Goal: Task Accomplishment & Management: Manage account settings

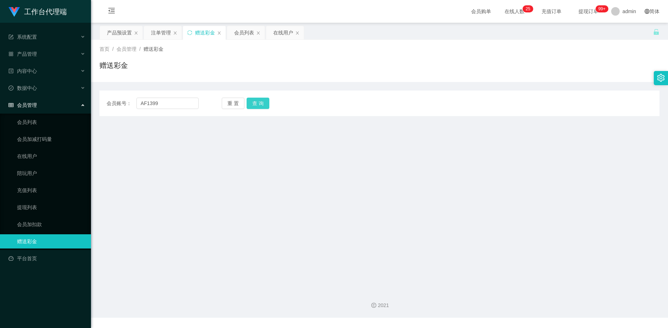
type input "AF1399"
click at [264, 103] on button "查 询" at bounding box center [257, 103] width 23 height 11
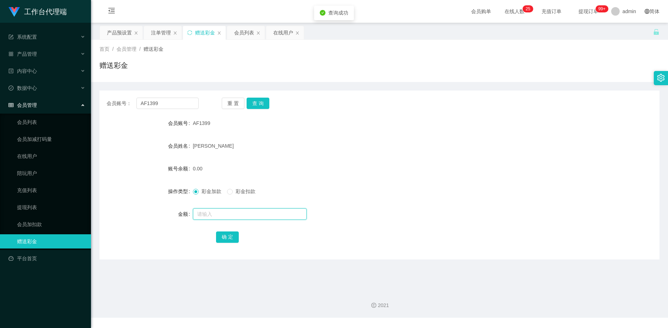
click at [224, 218] on input "text" at bounding box center [250, 213] width 114 height 11
type input "500"
click at [234, 240] on button "确 定" at bounding box center [227, 237] width 23 height 11
drag, startPoint x: 125, startPoint y: 32, endPoint x: 103, endPoint y: 33, distance: 21.4
click at [124, 32] on div "产品预设置" at bounding box center [119, 32] width 25 height 13
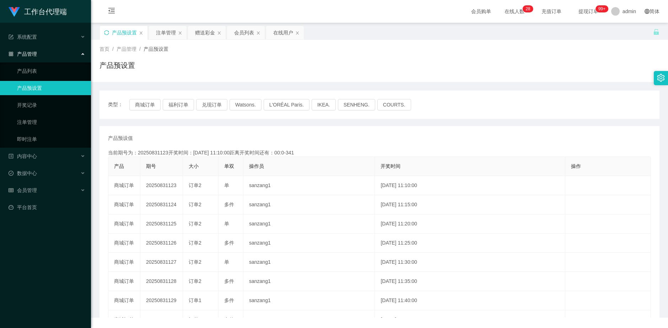
click at [106, 33] on icon "图标: sync" at bounding box center [106, 32] width 5 height 5
click at [203, 31] on div "赠送彩金" at bounding box center [205, 32] width 20 height 13
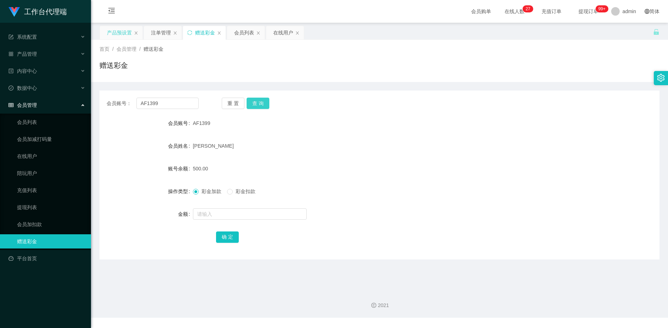
click at [259, 100] on button "查 询" at bounding box center [257, 103] width 23 height 11
click at [259, 100] on div "重 置 查 询" at bounding box center [268, 103] width 92 height 11
drag, startPoint x: 325, startPoint y: 68, endPoint x: 242, endPoint y: 77, distance: 83.6
click at [325, 68] on div "赠送彩金" at bounding box center [379, 68] width 560 height 16
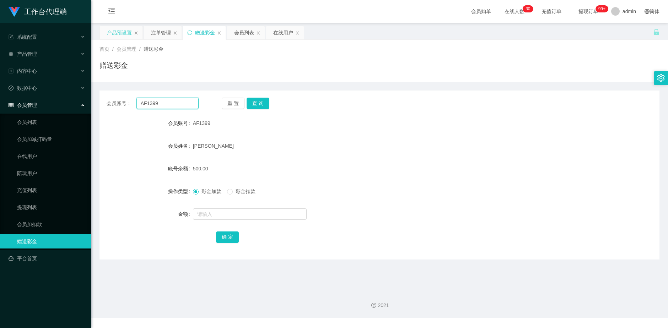
drag, startPoint x: 164, startPoint y: 104, endPoint x: 133, endPoint y: 104, distance: 31.2
click at [133, 104] on div "会员账号： AF1399" at bounding box center [153, 103] width 92 height 11
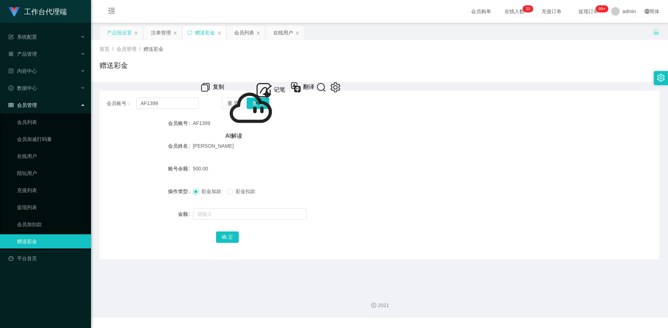
click at [156, 35] on div "注单管理" at bounding box center [161, 32] width 20 height 13
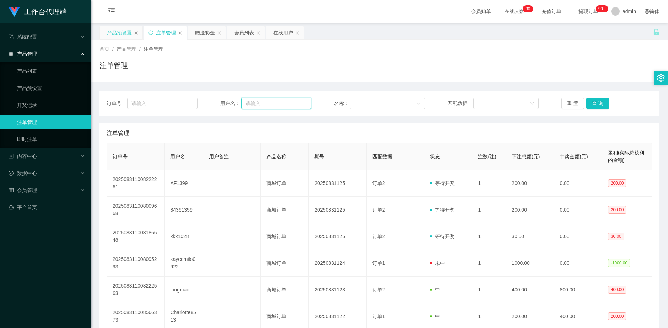
click at [272, 101] on input "text" at bounding box center [276, 103] width 70 height 11
paste input "AF1399"
type input "AF1399"
click at [596, 102] on button "查 询" at bounding box center [597, 103] width 23 height 11
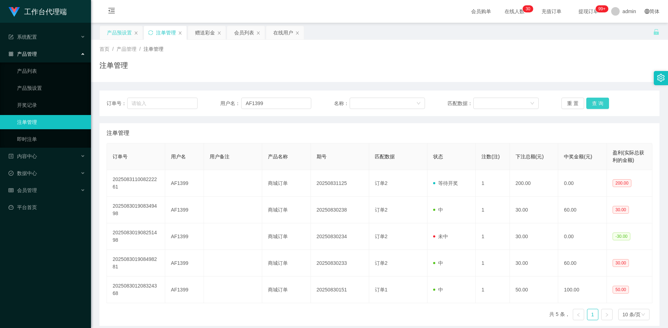
click at [596, 102] on button "查 询" at bounding box center [597, 103] width 23 height 11
click at [210, 33] on div "赠送彩金" at bounding box center [205, 32] width 20 height 13
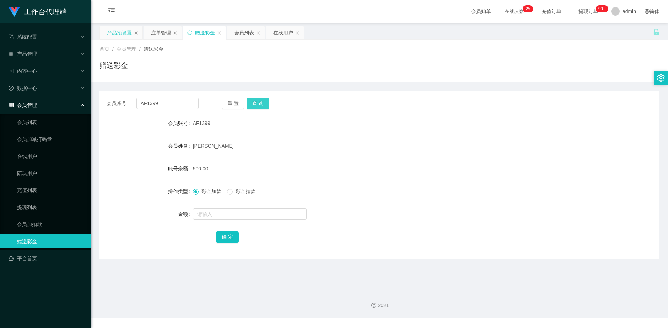
click at [261, 105] on button "查 询" at bounding box center [257, 103] width 23 height 11
click at [121, 34] on div "产品预设置" at bounding box center [119, 32] width 25 height 13
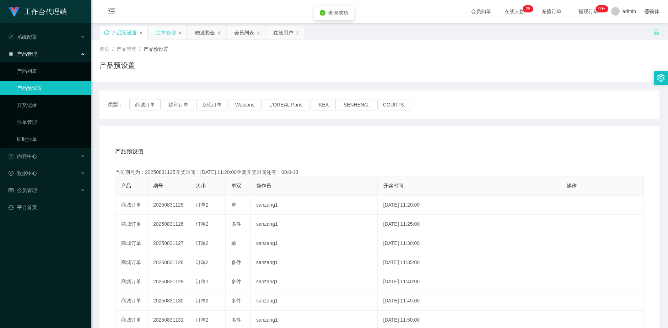
click at [163, 32] on div "注单管理" at bounding box center [166, 32] width 20 height 13
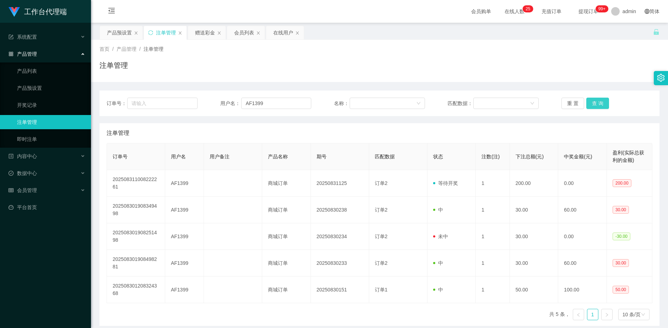
click at [592, 106] on button "查 询" at bounding box center [597, 103] width 23 height 11
click at [233, 32] on div "会员列表" at bounding box center [246, 32] width 38 height 13
click at [206, 31] on div "赠送彩金" at bounding box center [205, 32] width 20 height 13
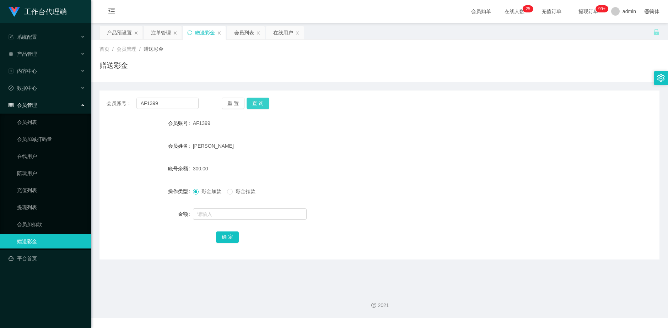
click at [265, 98] on button "查 询" at bounding box center [257, 103] width 23 height 11
drag, startPoint x: 263, startPoint y: 99, endPoint x: 361, endPoint y: 56, distance: 107.0
click at [263, 99] on button "查 询" at bounding box center [257, 103] width 23 height 11
